Goal: Task Accomplishment & Management: Manage account settings

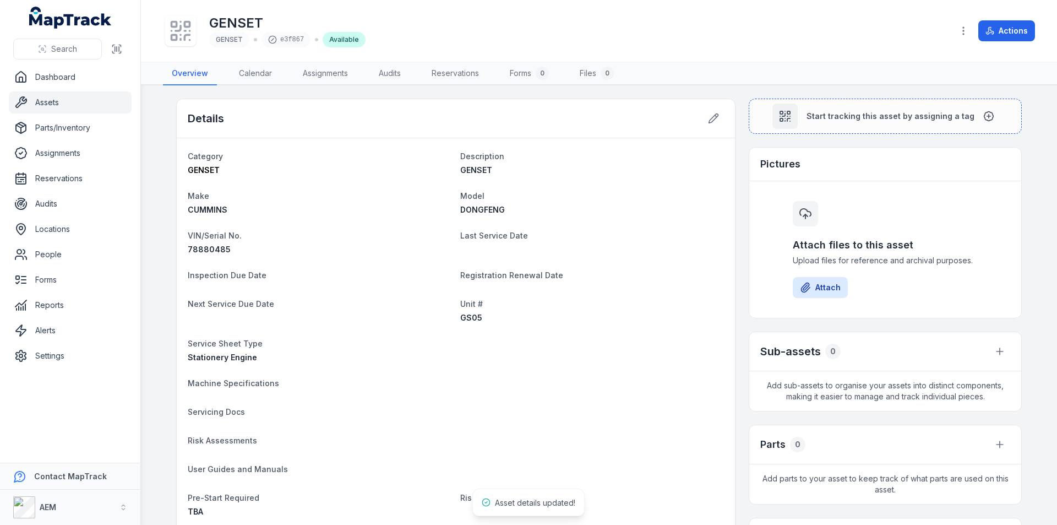
drag, startPoint x: 0, startPoint y: 0, endPoint x: 37, endPoint y: 97, distance: 104.4
click at [37, 97] on link "Assets" at bounding box center [70, 102] width 123 height 22
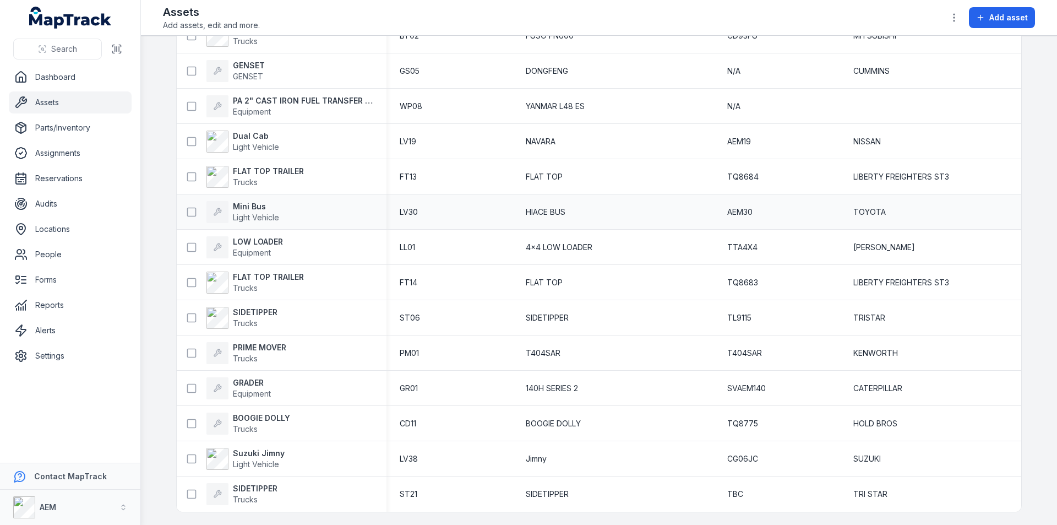
scroll to position [3933, 0]
click at [237, 167] on strong "FLAT TOP TRAILER" at bounding box center [268, 170] width 71 height 11
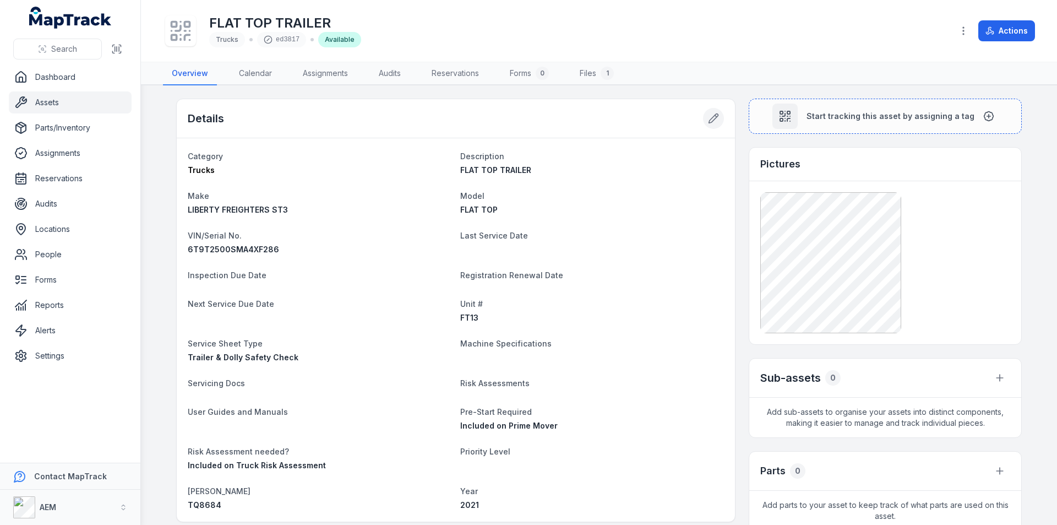
click at [708, 115] on icon at bounding box center [713, 118] width 11 height 11
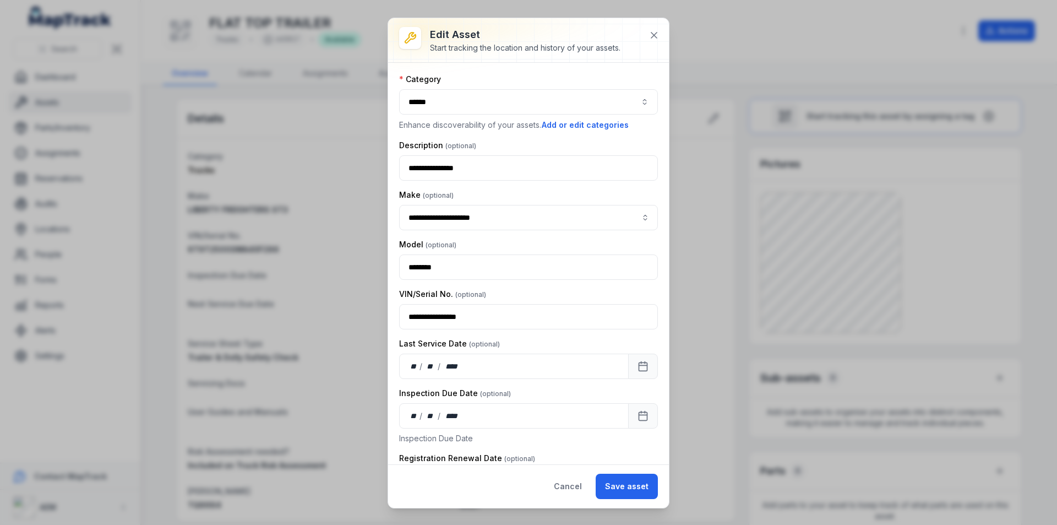
click at [473, 93] on button "******" at bounding box center [528, 101] width 259 height 25
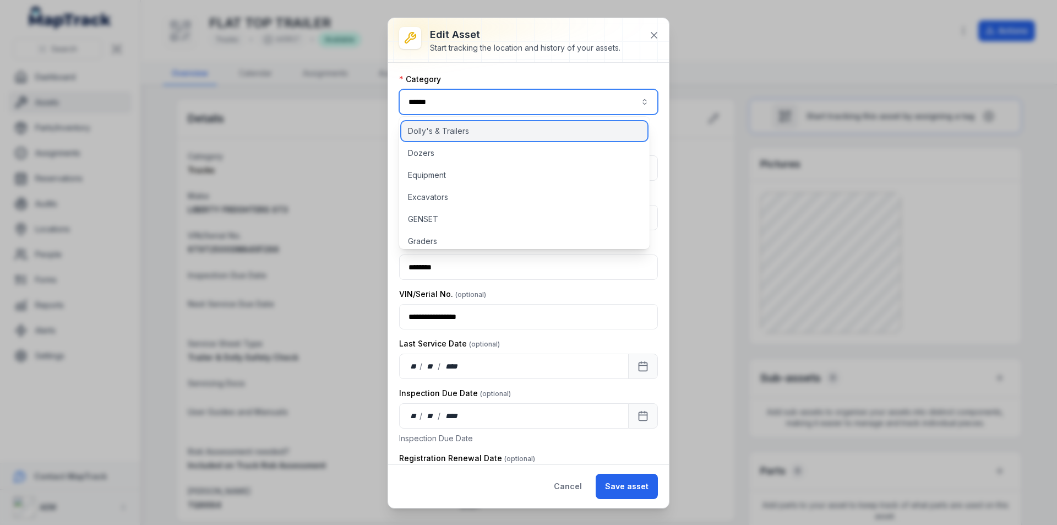
click at [464, 124] on div "Dolly's & Trailers" at bounding box center [524, 131] width 246 height 20
type input "**********"
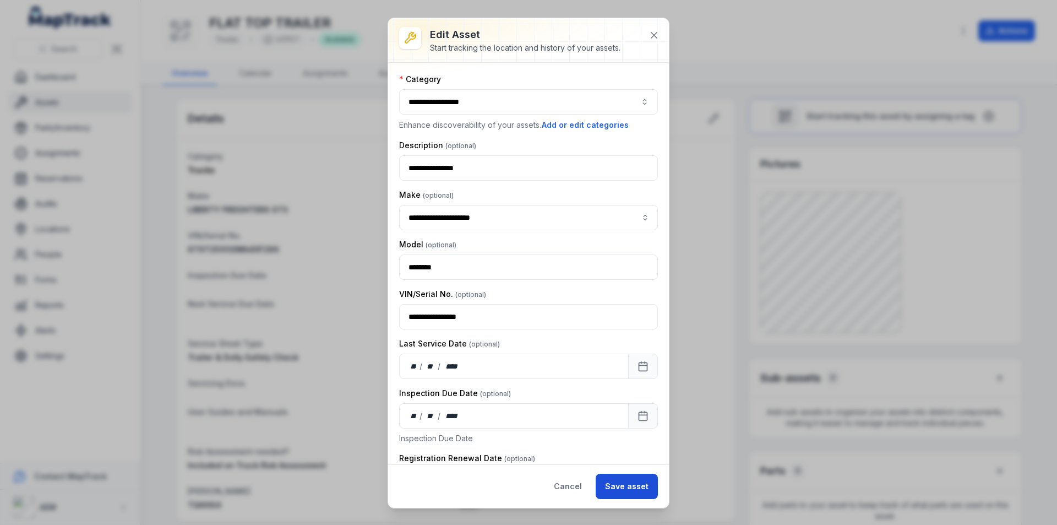
drag, startPoint x: 622, startPoint y: 486, endPoint x: 616, endPoint y: 484, distance: 6.3
click at [619, 486] on button "Save asset" at bounding box center [627, 485] width 62 height 25
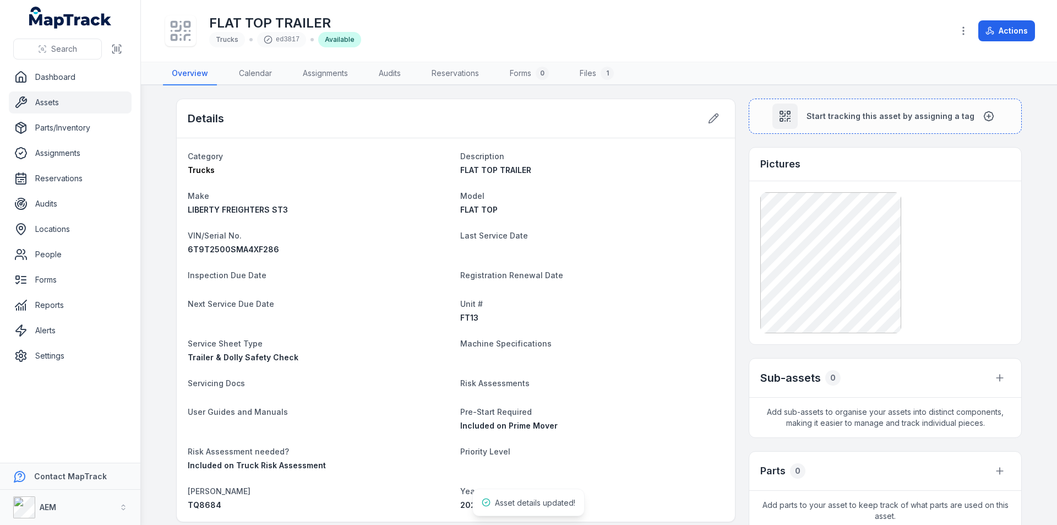
click at [48, 102] on link "Assets" at bounding box center [70, 102] width 123 height 22
